Goal: Task Accomplishment & Management: Complete application form

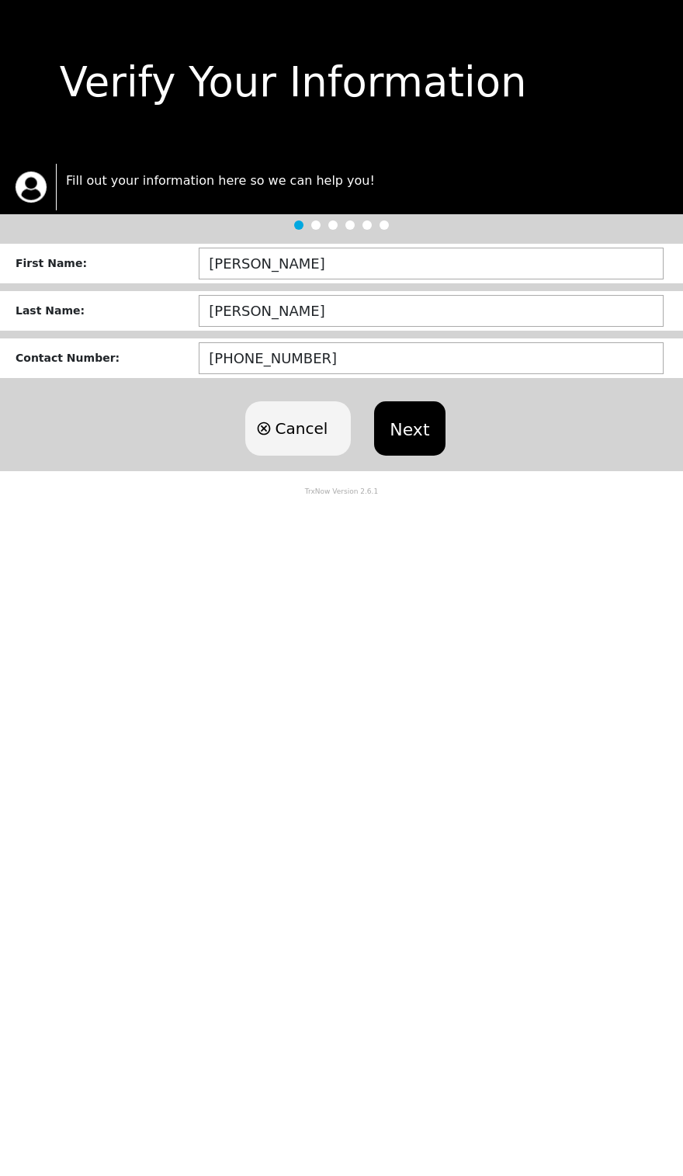
click at [408, 419] on button "Next" at bounding box center [409, 428] width 71 height 54
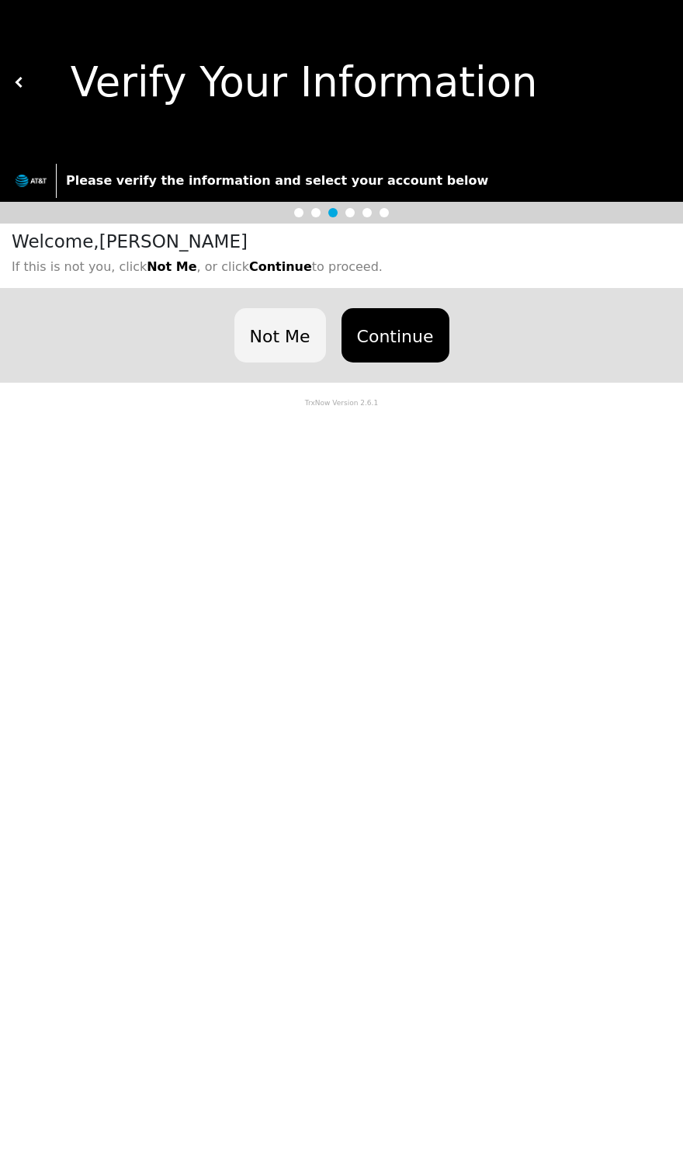
click at [407, 318] on button "Continue" at bounding box center [396, 335] width 108 height 54
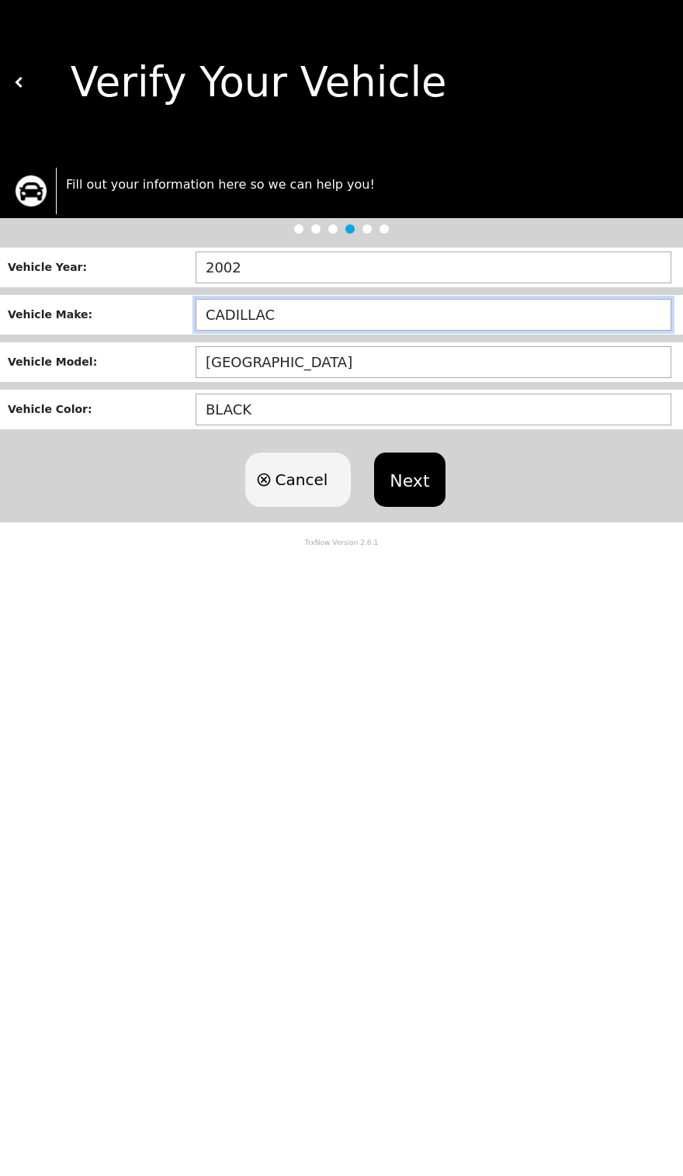
click at [403, 319] on input "CADILLAC" at bounding box center [434, 315] width 476 height 32
click at [468, 320] on input "CADILLAC" at bounding box center [434, 315] width 476 height 32
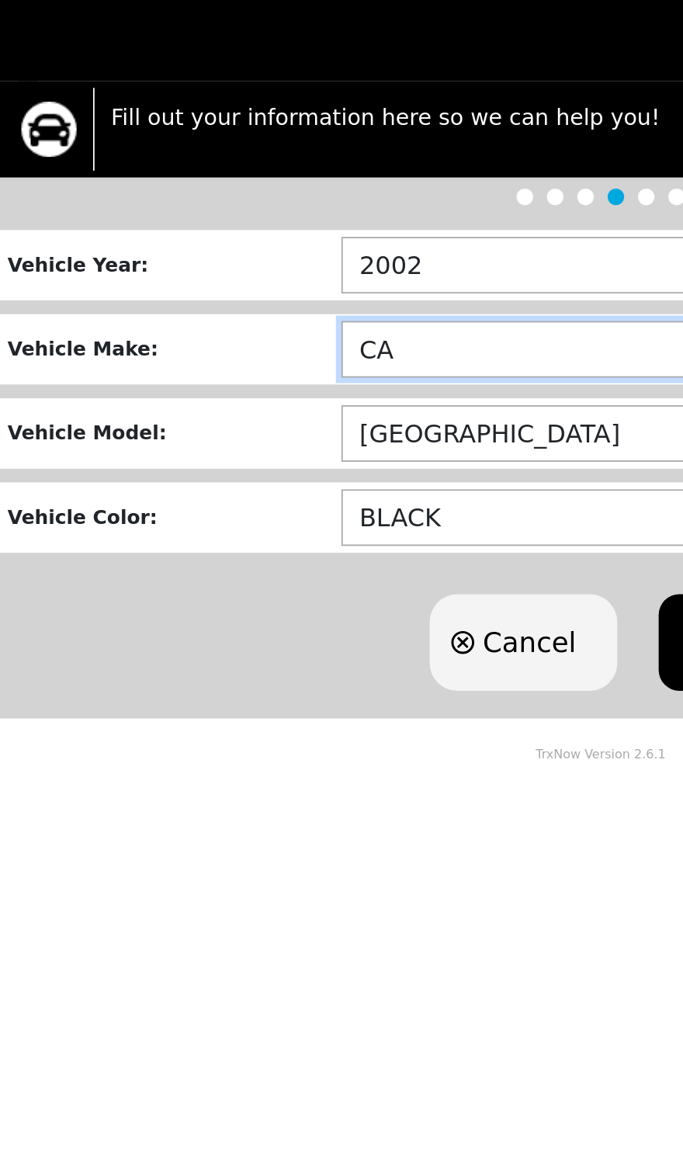
type input "C"
type input "NISSAN"
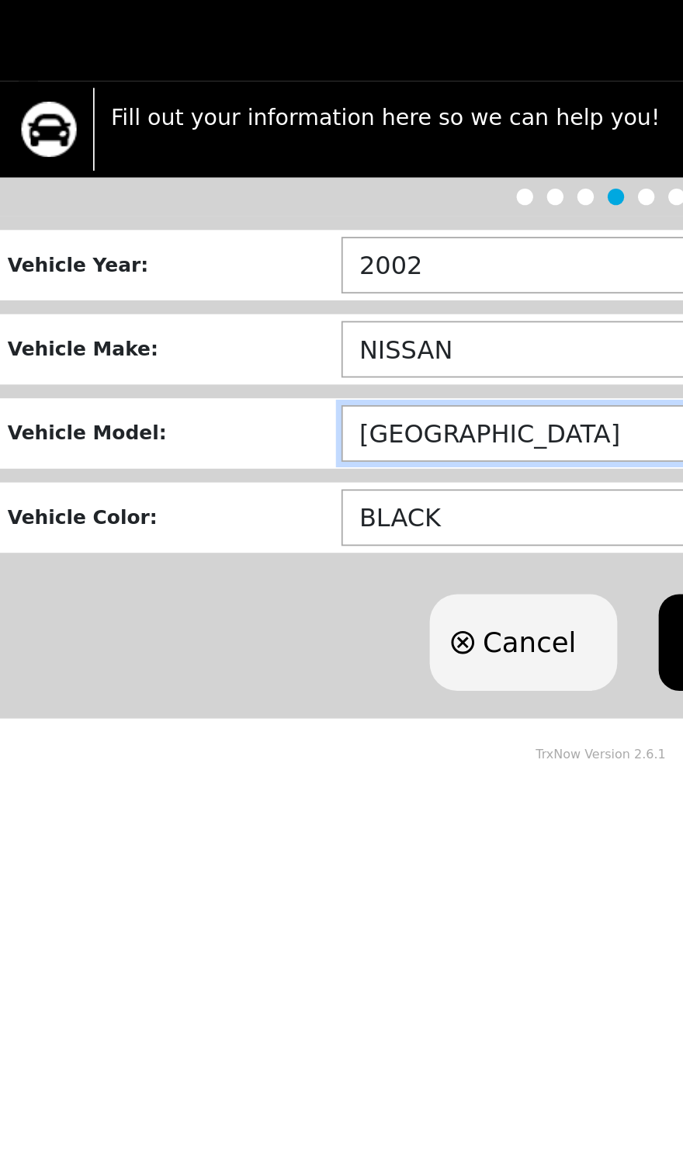
click at [320, 346] on input "SEVILLE" at bounding box center [434, 362] width 476 height 32
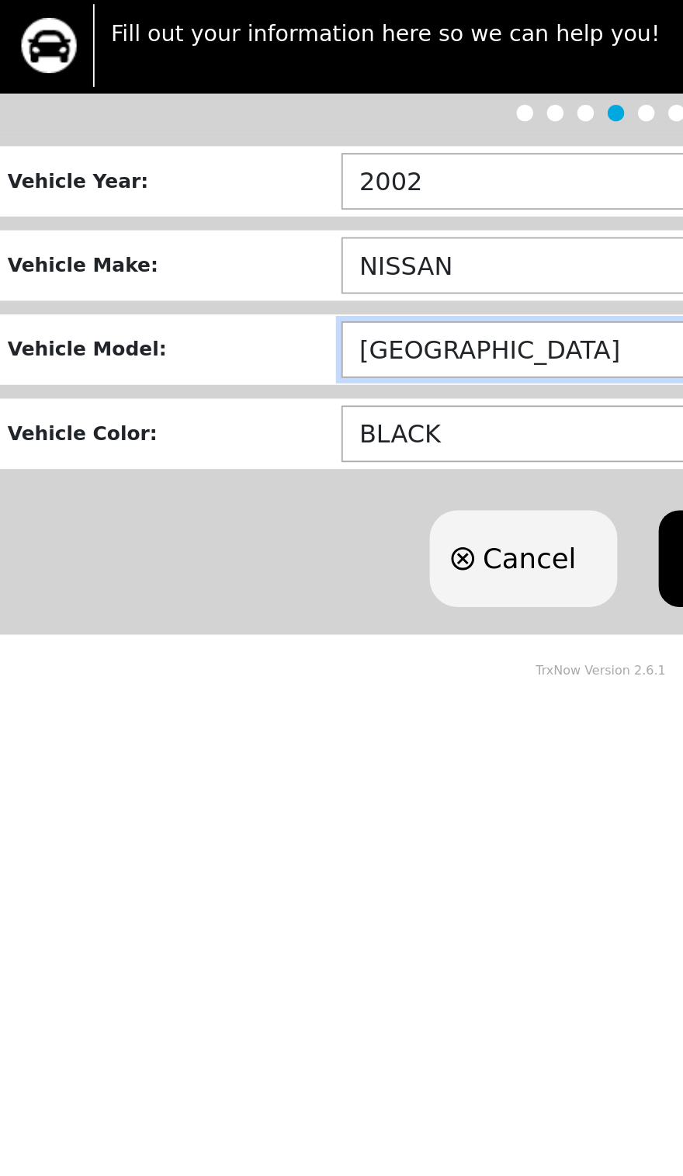
click at [310, 346] on input "SEVILLE" at bounding box center [434, 362] width 476 height 32
type input "S"
type input "VERSA"
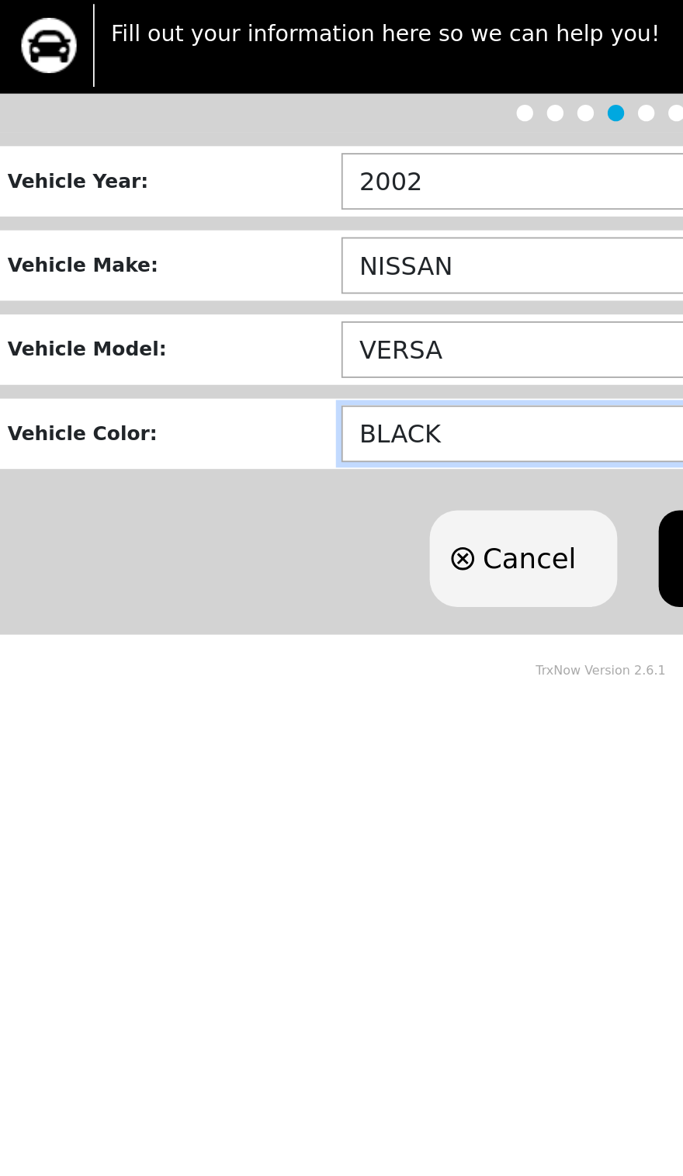
click at [268, 394] on input "BLACK" at bounding box center [434, 410] width 476 height 32
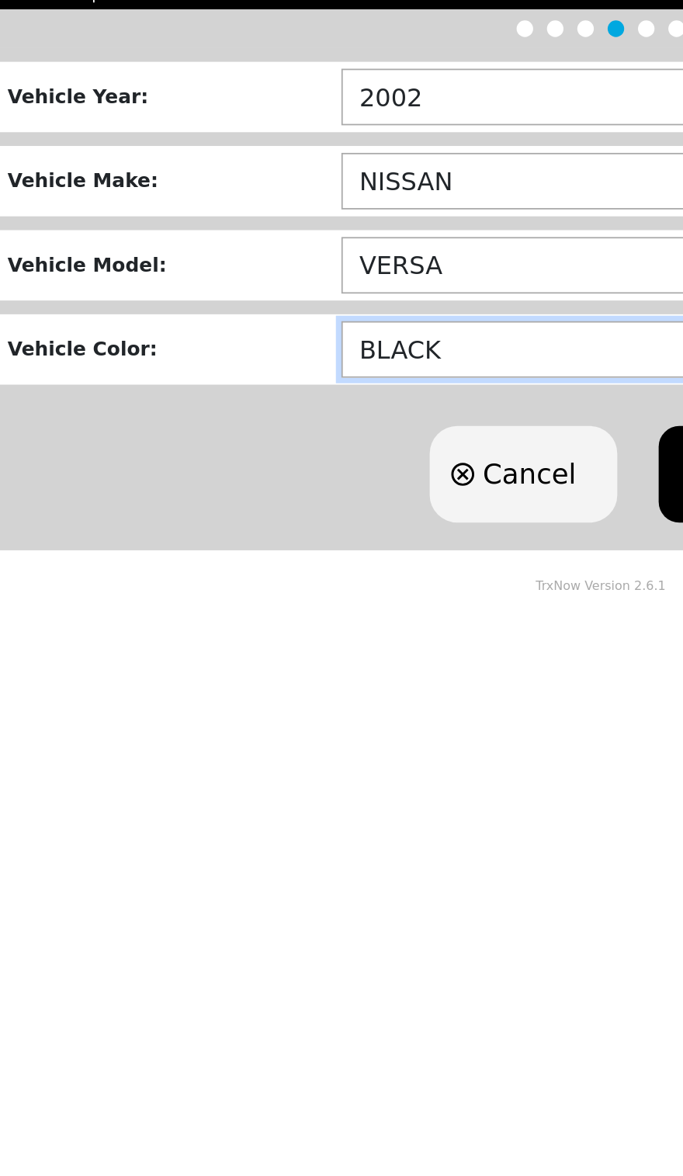
click at [290, 394] on input "BLACK" at bounding box center [434, 410] width 476 height 32
type input "B"
type input "SILVER"
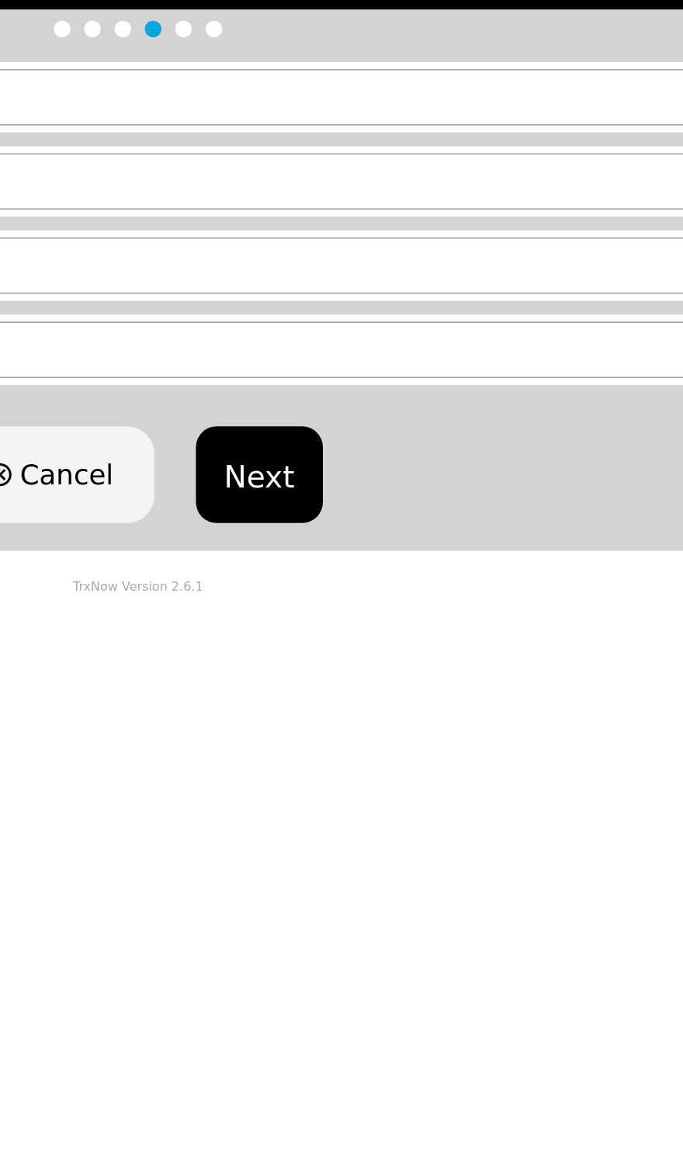
click at [374, 453] on button "Next" at bounding box center [409, 480] width 71 height 54
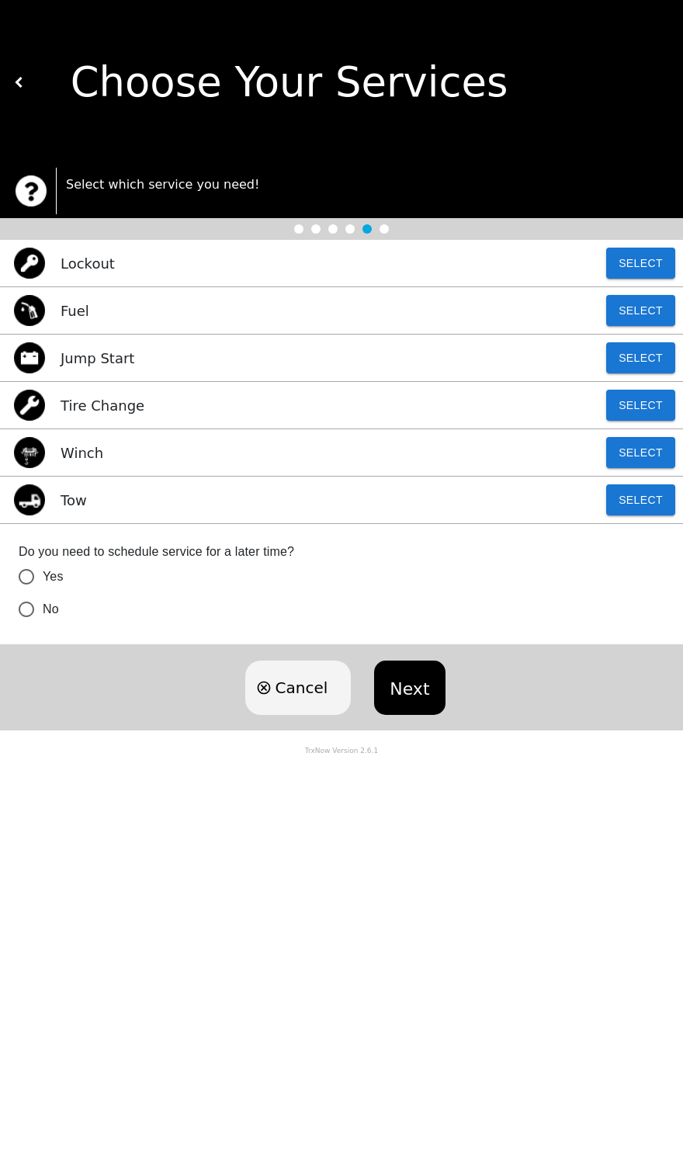
click at [669, 262] on button "Select" at bounding box center [640, 263] width 69 height 31
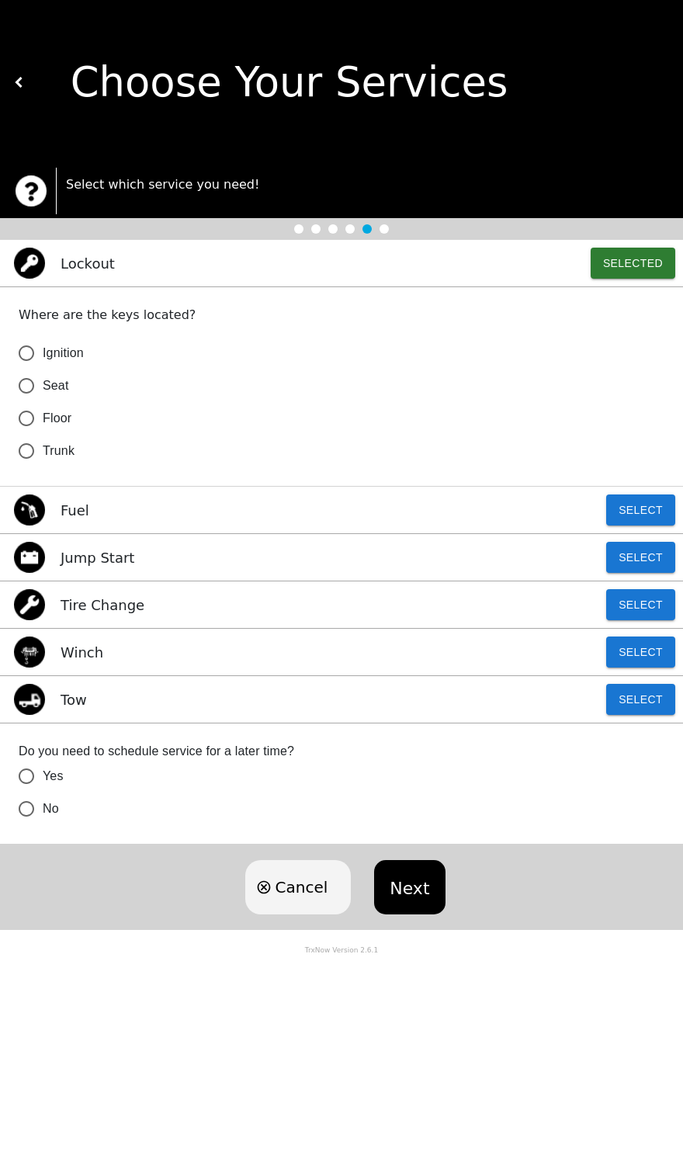
click at [26, 387] on input "Seat" at bounding box center [26, 386] width 33 height 33
click at [411, 887] on button "Next" at bounding box center [409, 887] width 71 height 54
radio input "true"
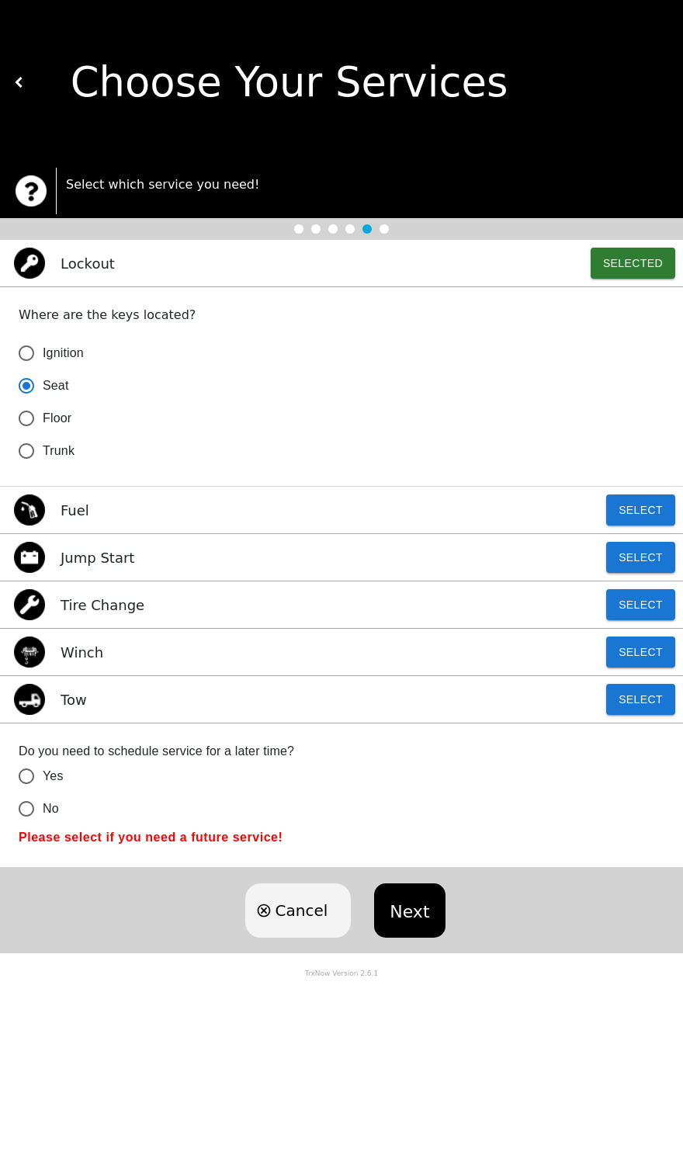
click at [38, 808] on input "No" at bounding box center [26, 809] width 33 height 33
radio input "false"
click at [409, 903] on button "Next" at bounding box center [409, 910] width 71 height 54
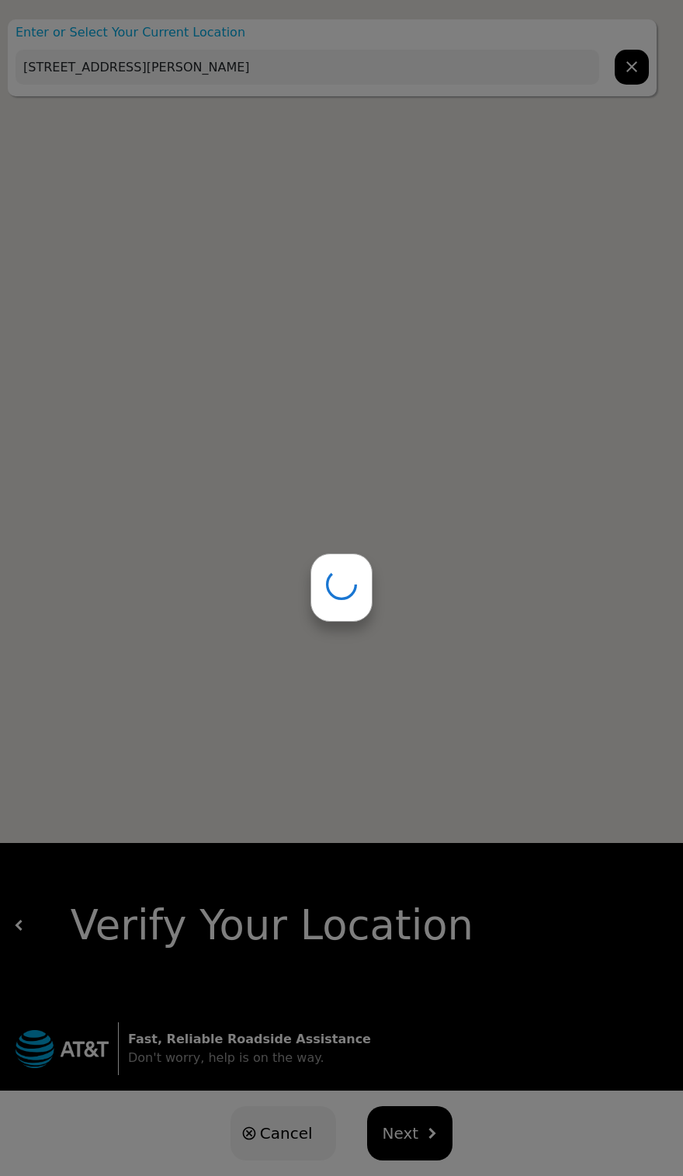
type input "495 E Warner Rd Suite 100, Chandler, AZ 85225, USA"
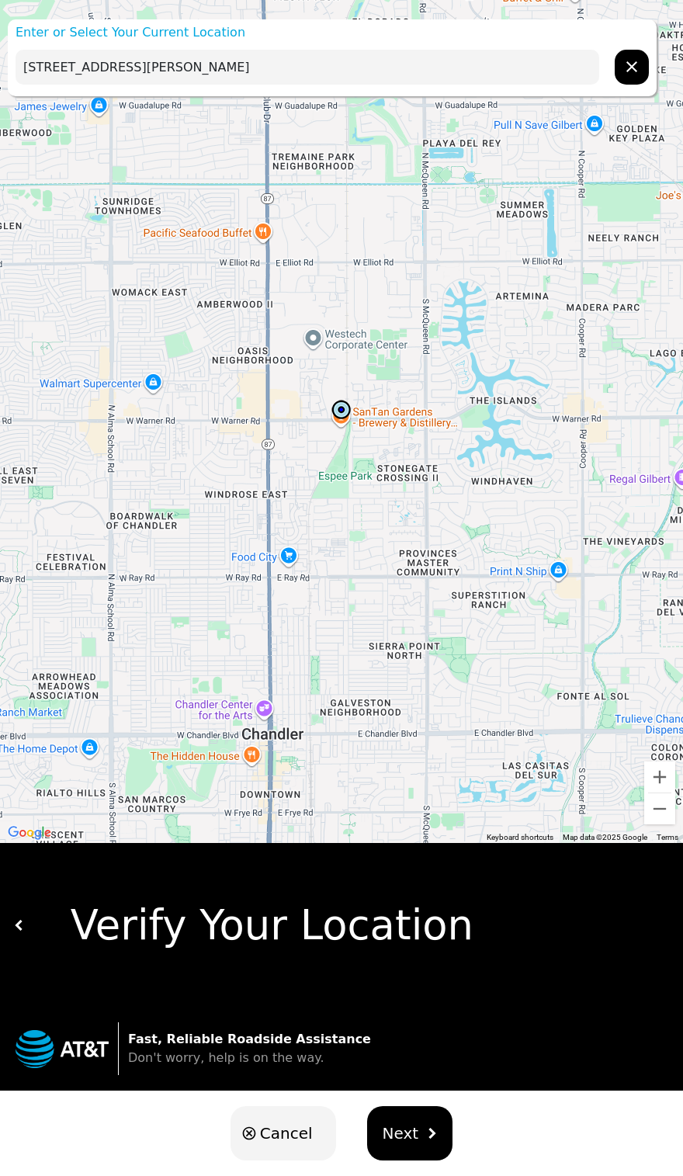
click at [398, 1132] on span "Next" at bounding box center [401, 1133] width 36 height 23
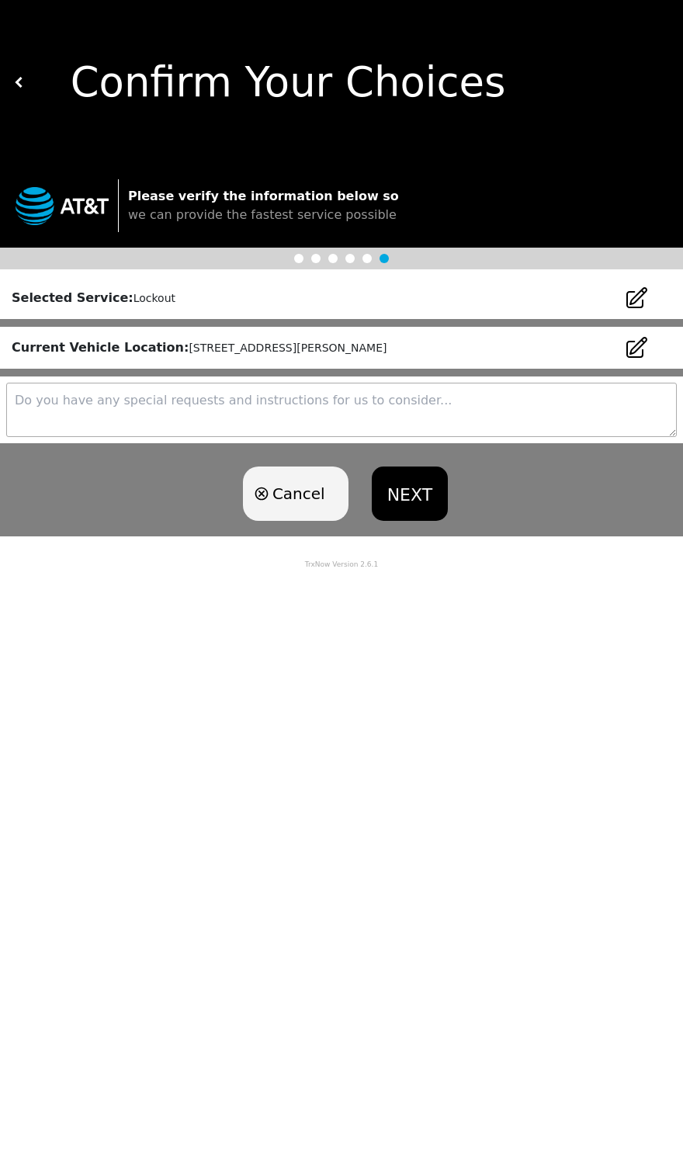
click at [408, 471] on button "NEXT" at bounding box center [410, 494] width 76 height 54
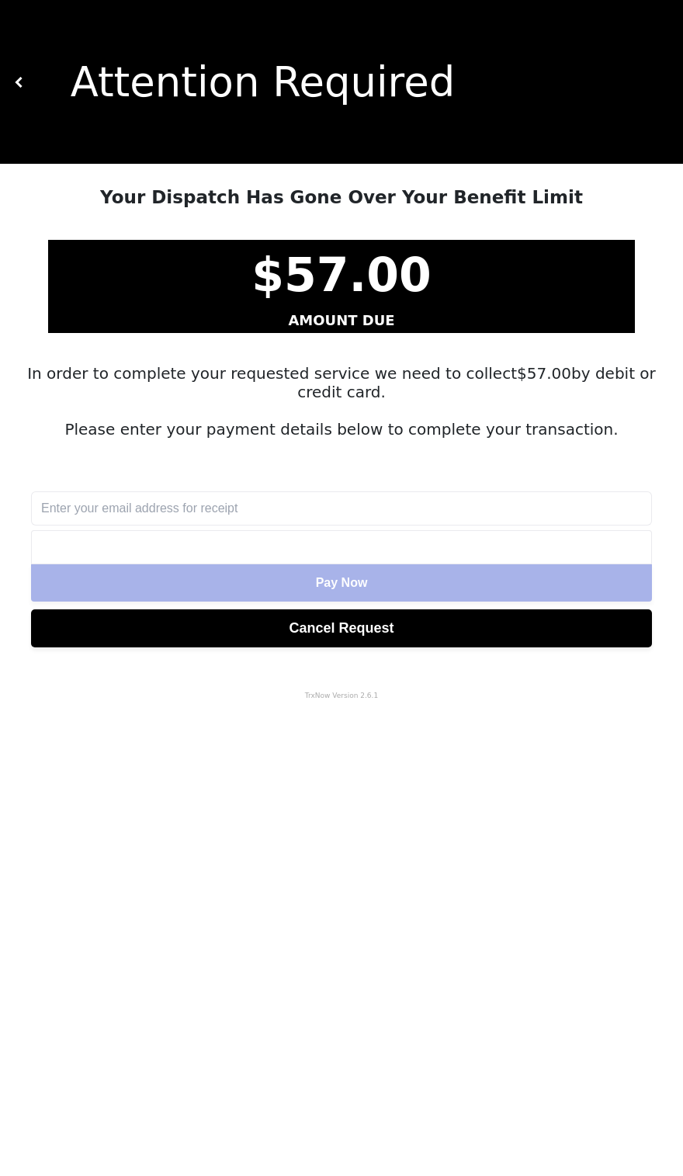
click at [378, 508] on input "text" at bounding box center [341, 508] width 621 height 34
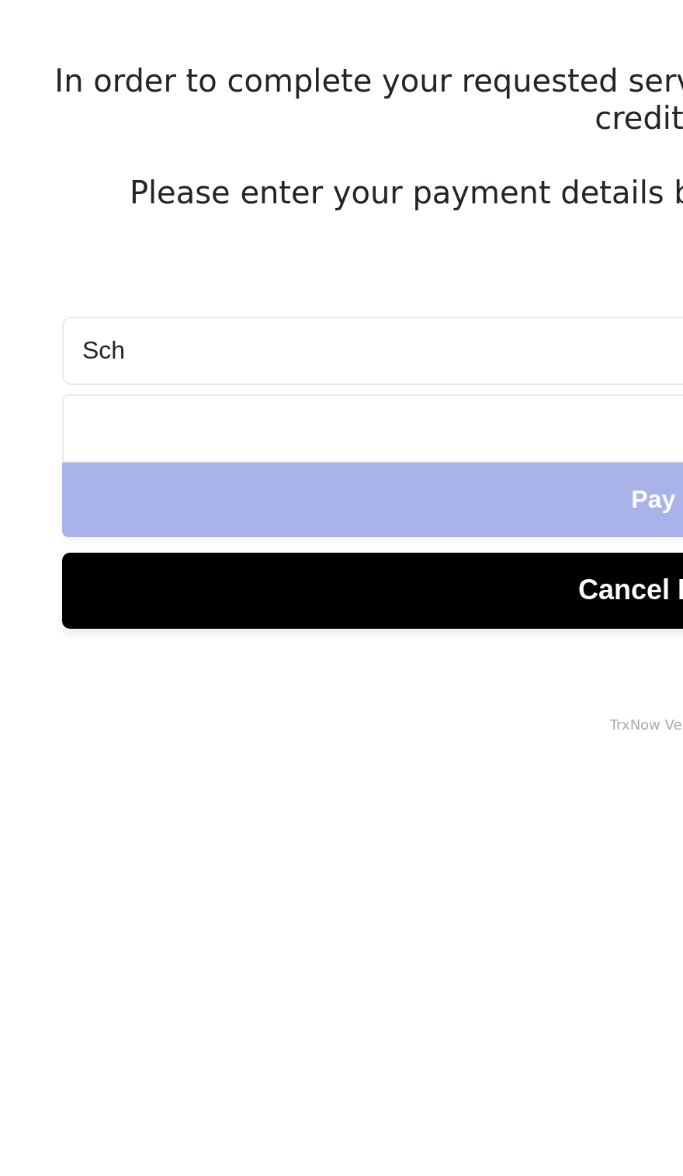
type input "Schl"
